Goal: Task Accomplishment & Management: Manage account settings

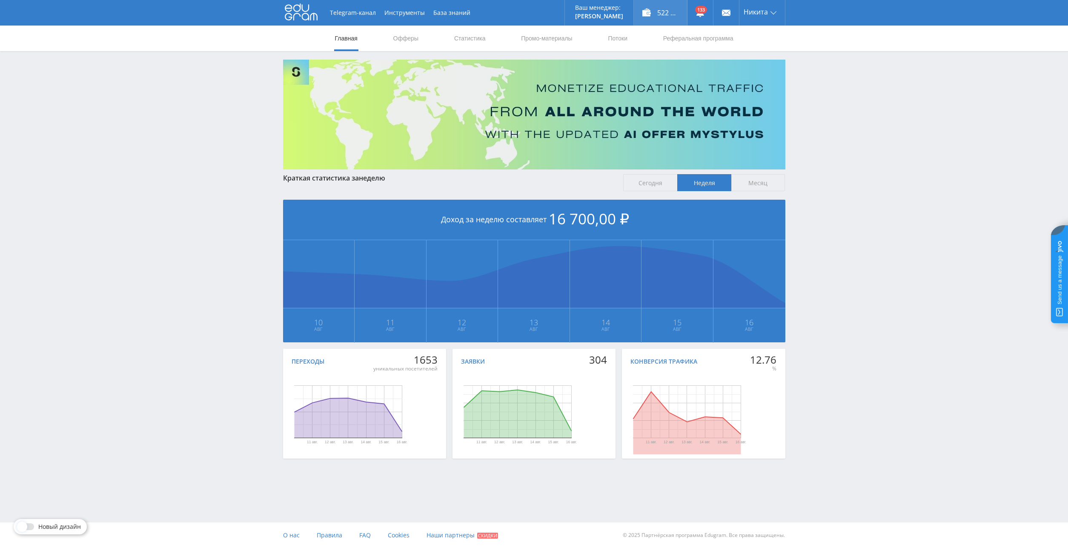
click at [655, 11] on div "522 352,00 ₽" at bounding box center [660, 13] width 53 height 26
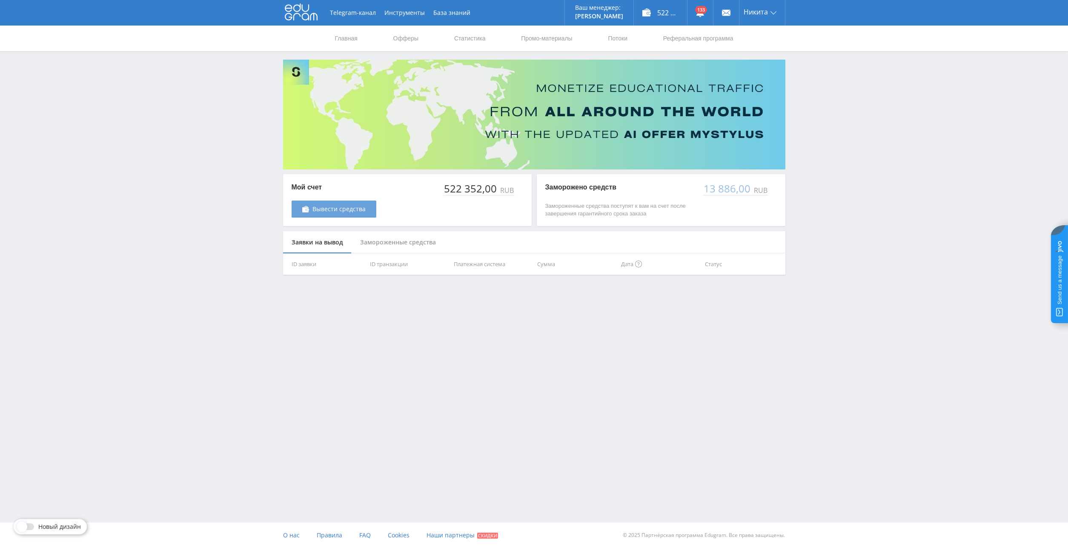
click at [357, 207] on span "Вывести средства" at bounding box center [339, 209] width 53 height 7
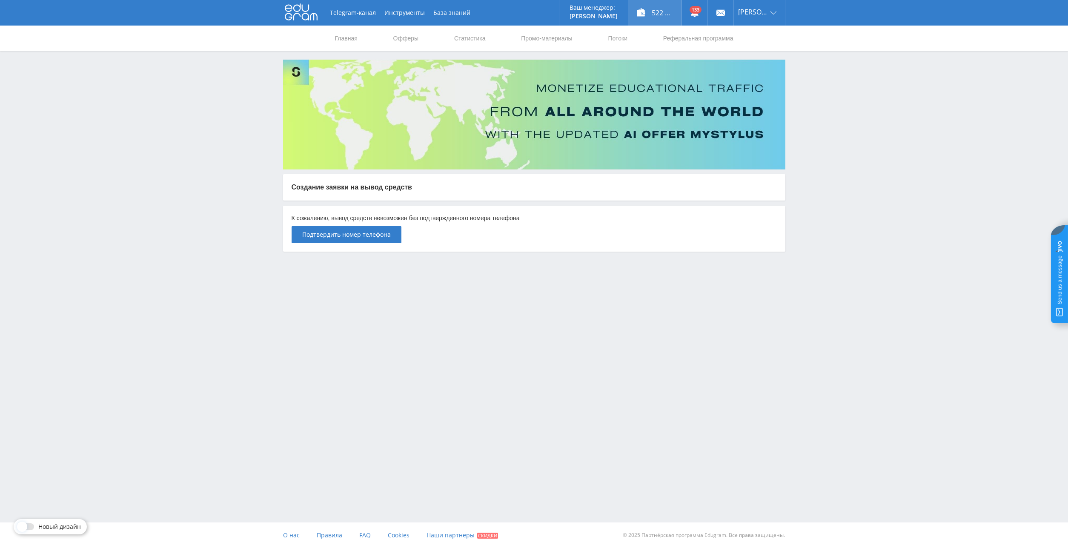
click at [660, 14] on div "522 352,00 ₽" at bounding box center [655, 13] width 53 height 26
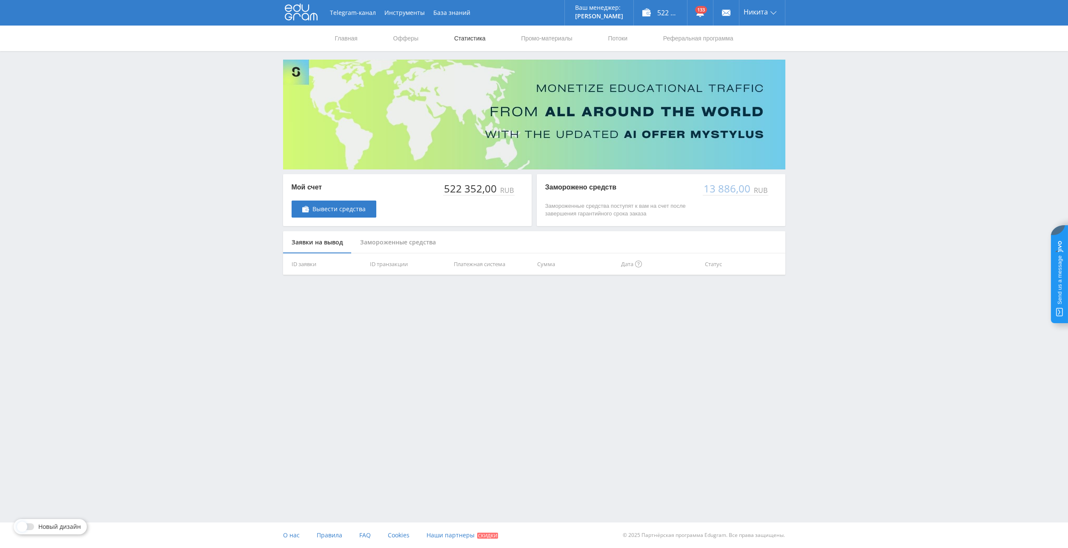
click at [459, 42] on link "Статистика" at bounding box center [470, 39] width 33 height 26
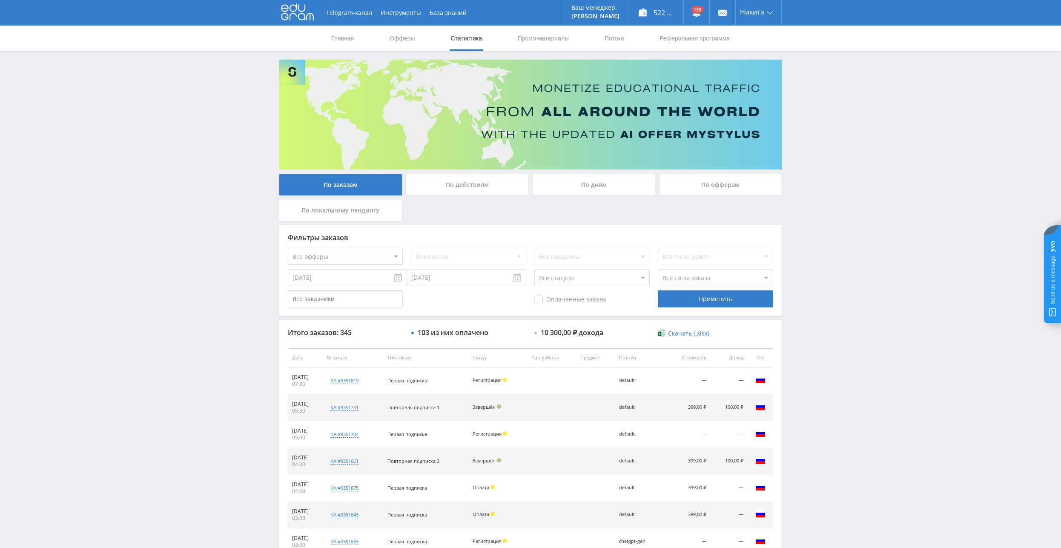
click at [597, 178] on div "По дням" at bounding box center [594, 184] width 123 height 21
click at [0, 0] on input "По дням" at bounding box center [0, 0] width 0 height 0
